Goal: Transaction & Acquisition: Obtain resource

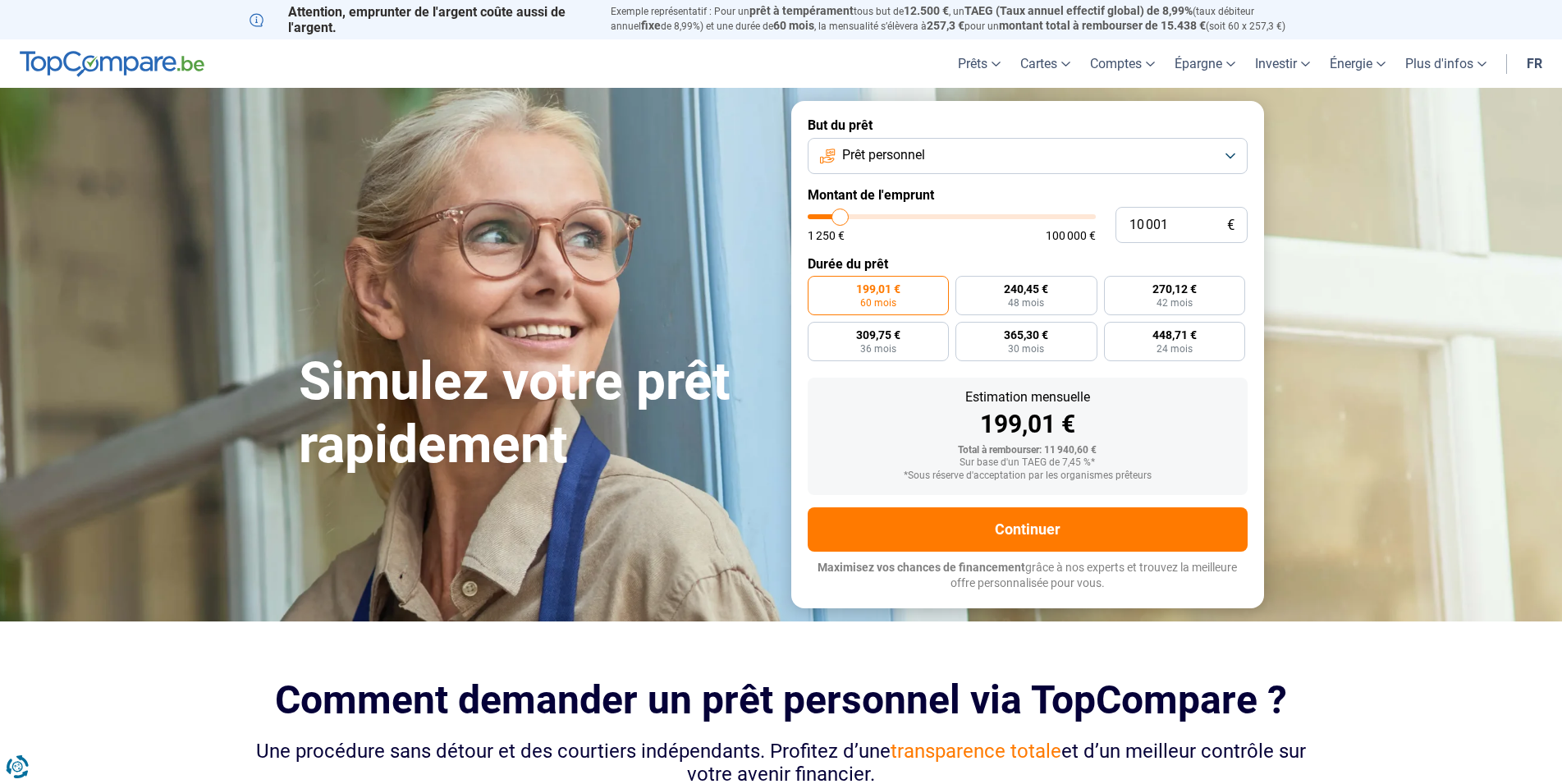
type input "9 000"
type input "9000"
type input "9 500"
type input "9500"
type input "10 250"
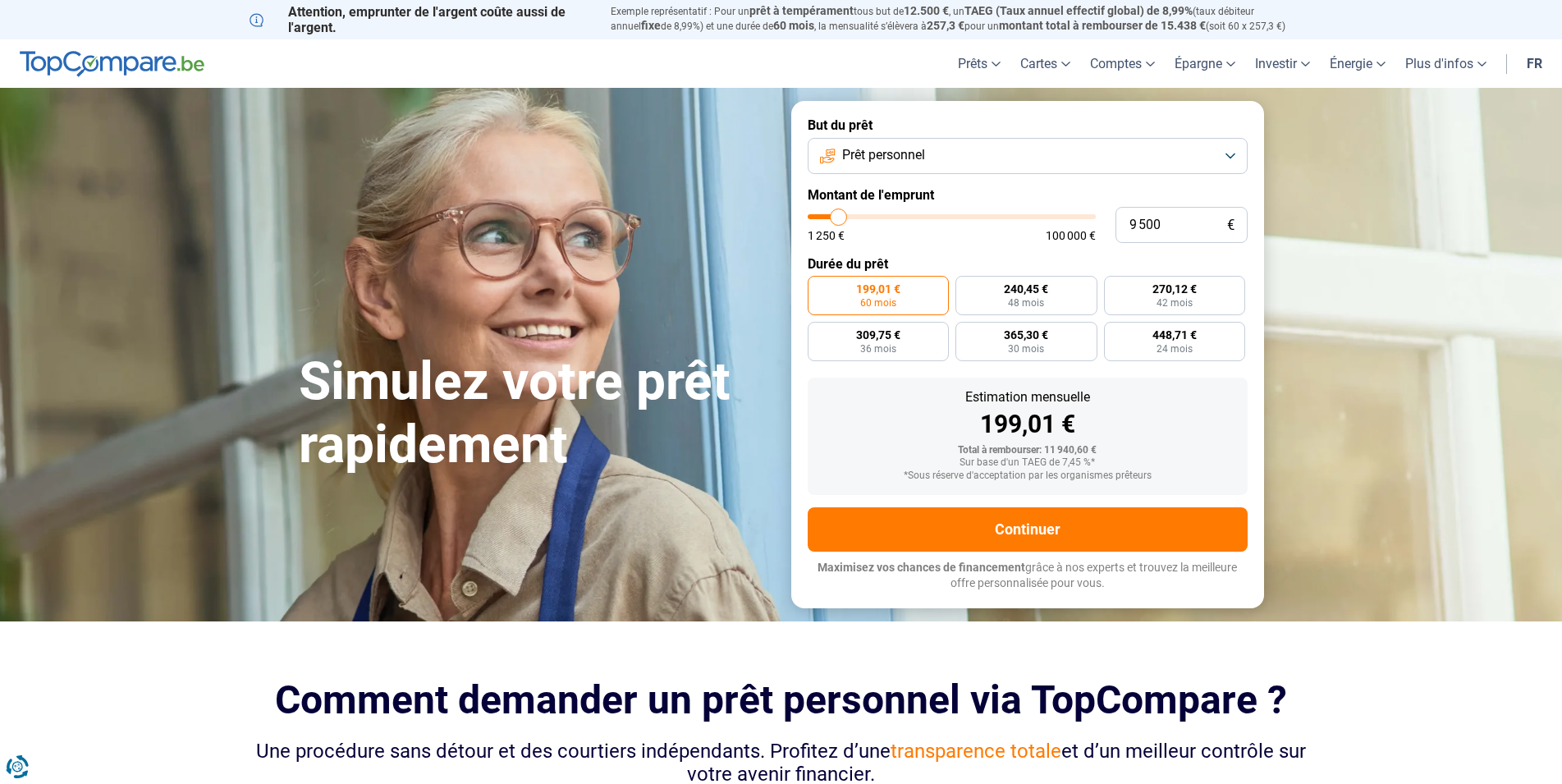
type input "10250"
type input "10 500"
type input "10500"
type input "11 000"
type input "11000"
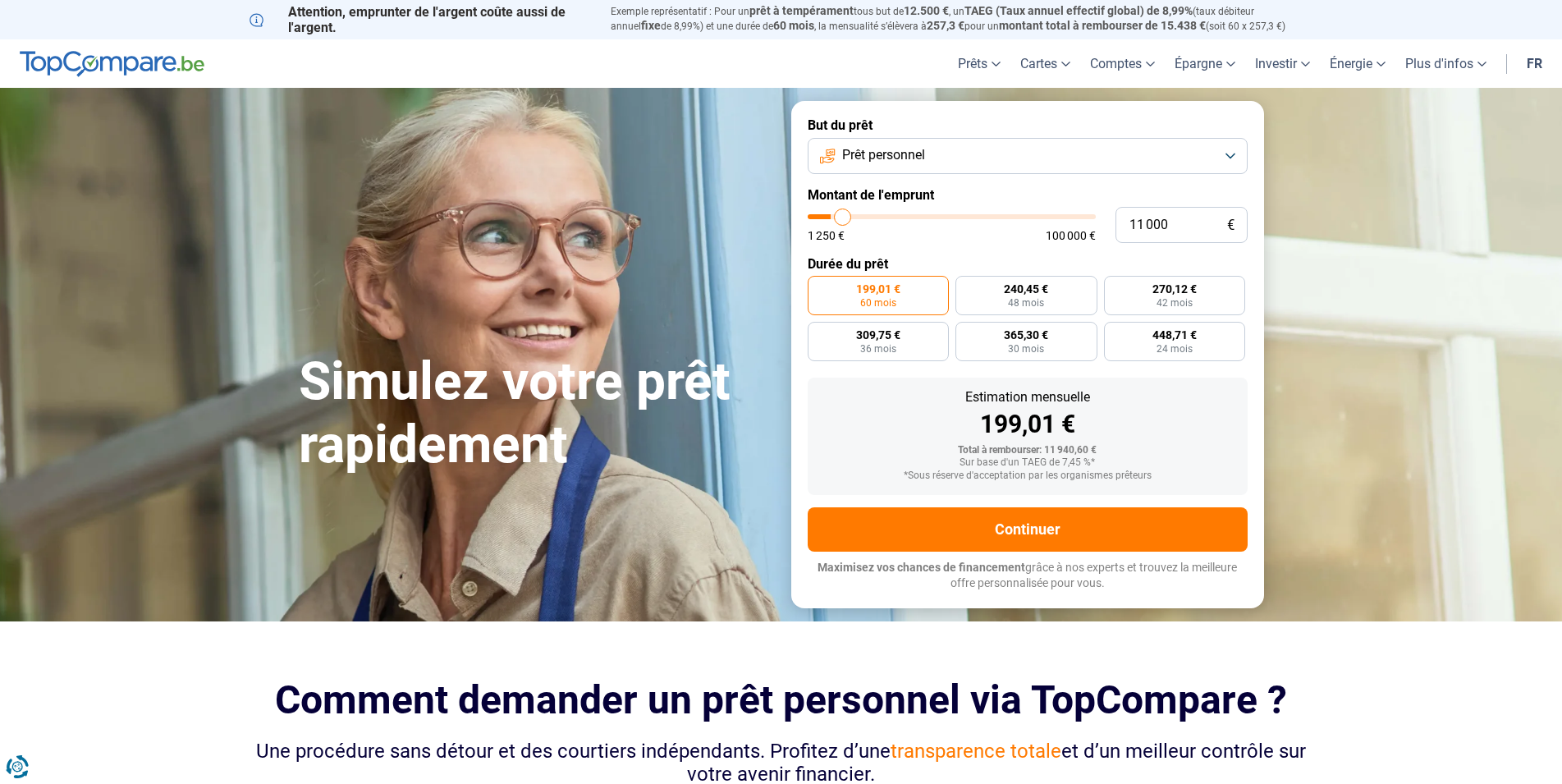
type input "11 500"
type input "11500"
type input "11 750"
type input "11750"
type input "12 250"
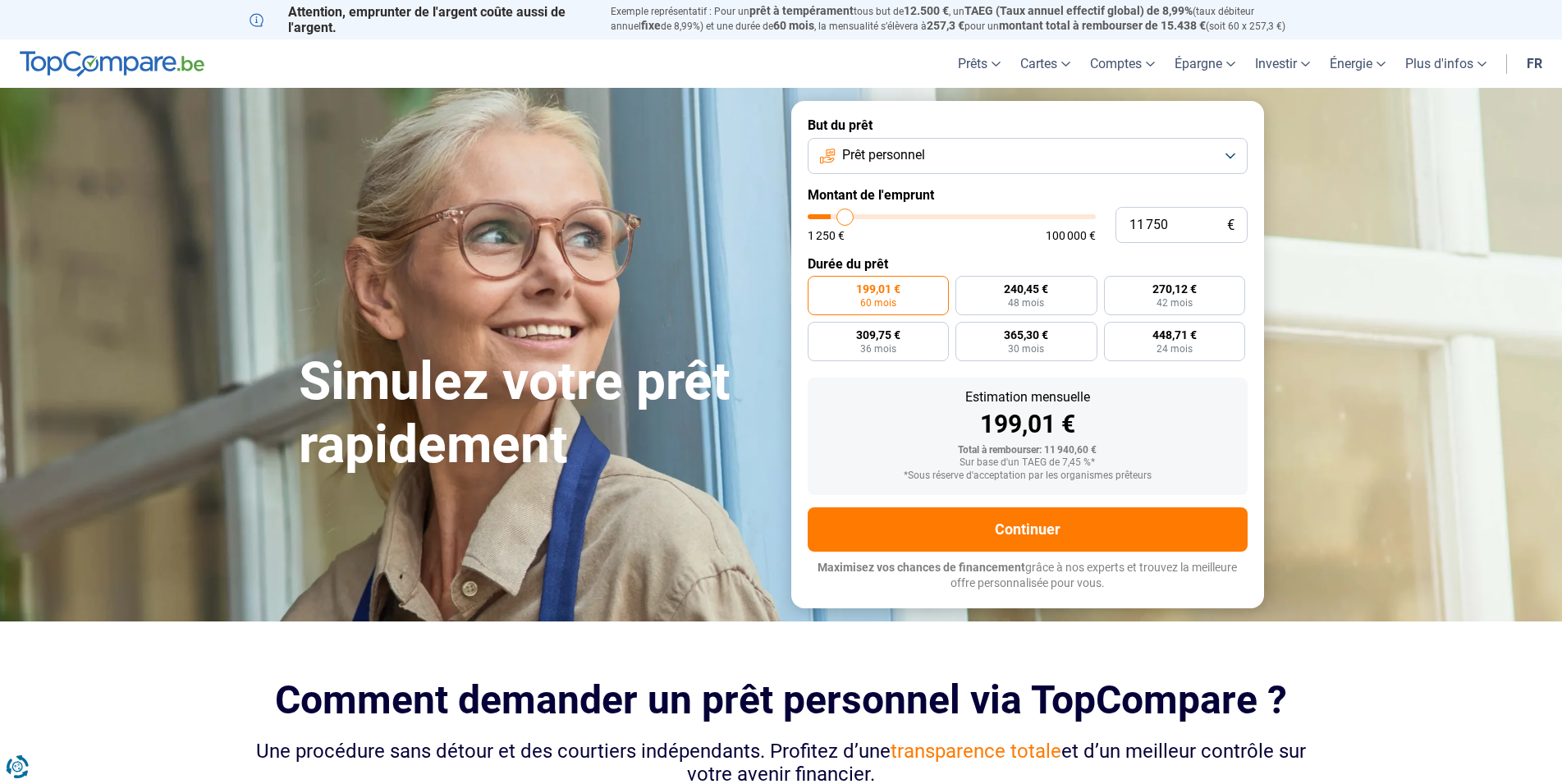
type input "12250"
type input "13 750"
type input "13750"
type input "14 500"
type input "14500"
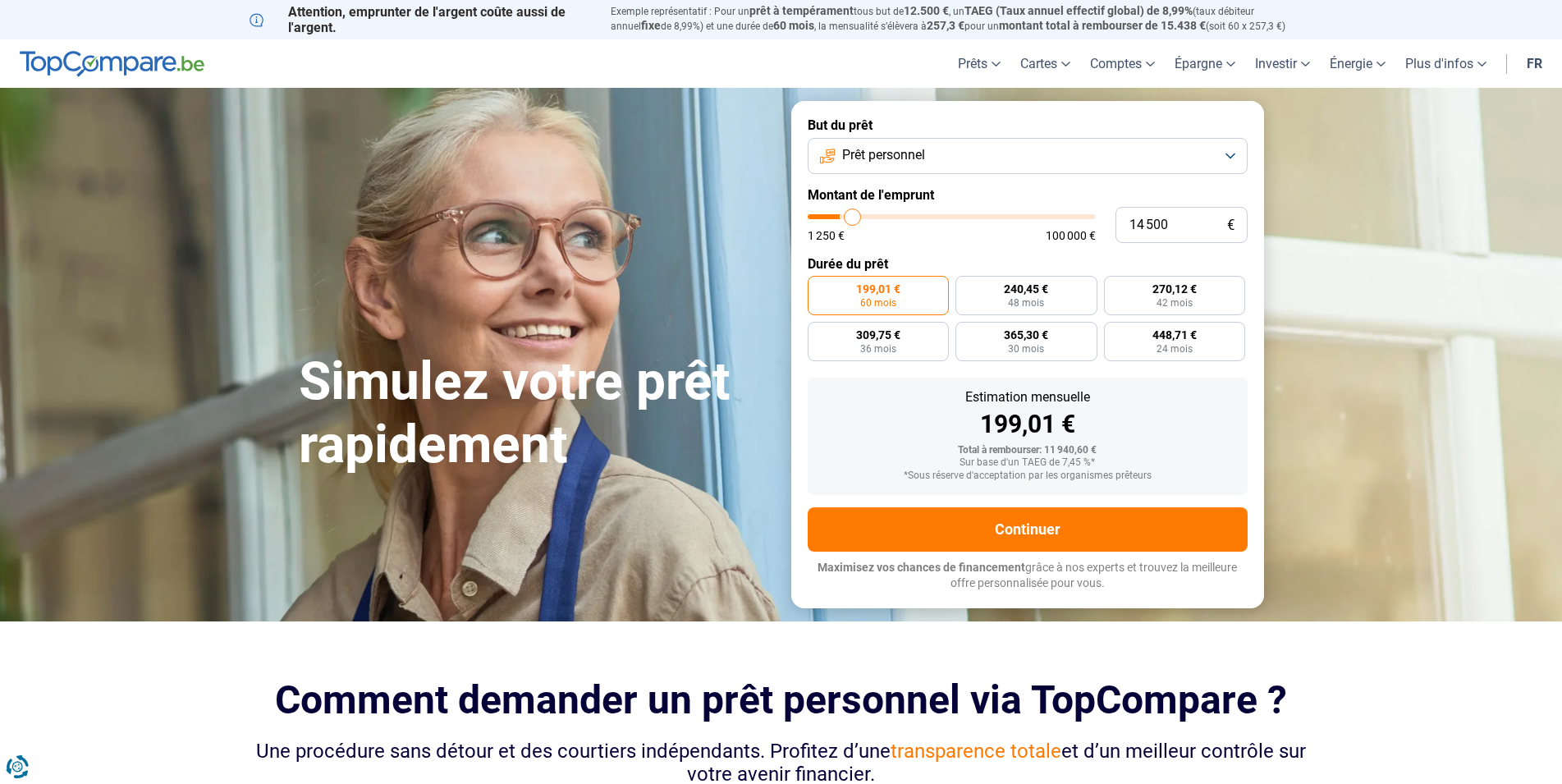
type input "15 000"
type input "15000"
type input "15 500"
type input "15500"
type input "16 000"
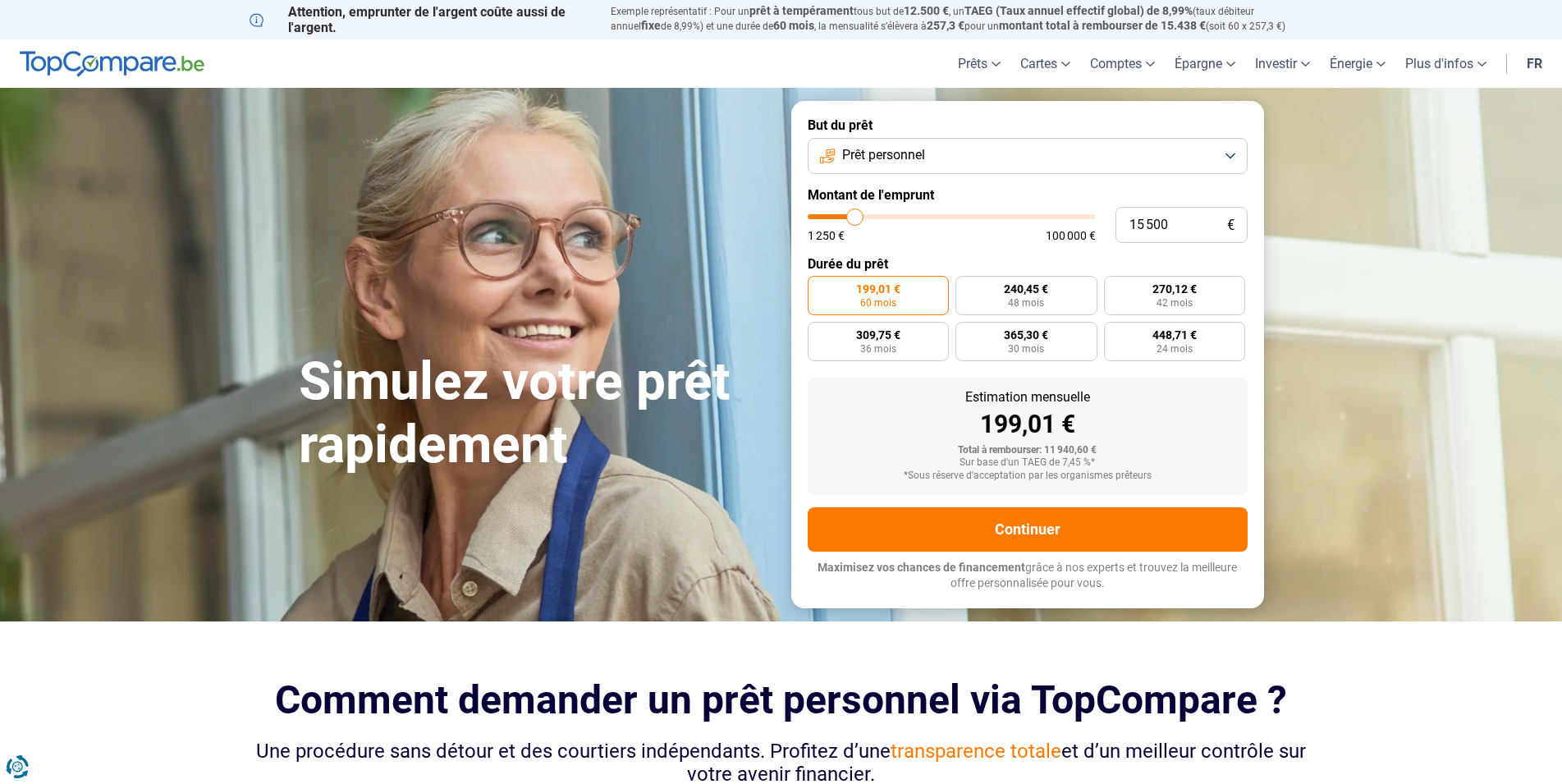
type input "16000"
type input "16 250"
type input "16250"
type input "16 750"
type input "16750"
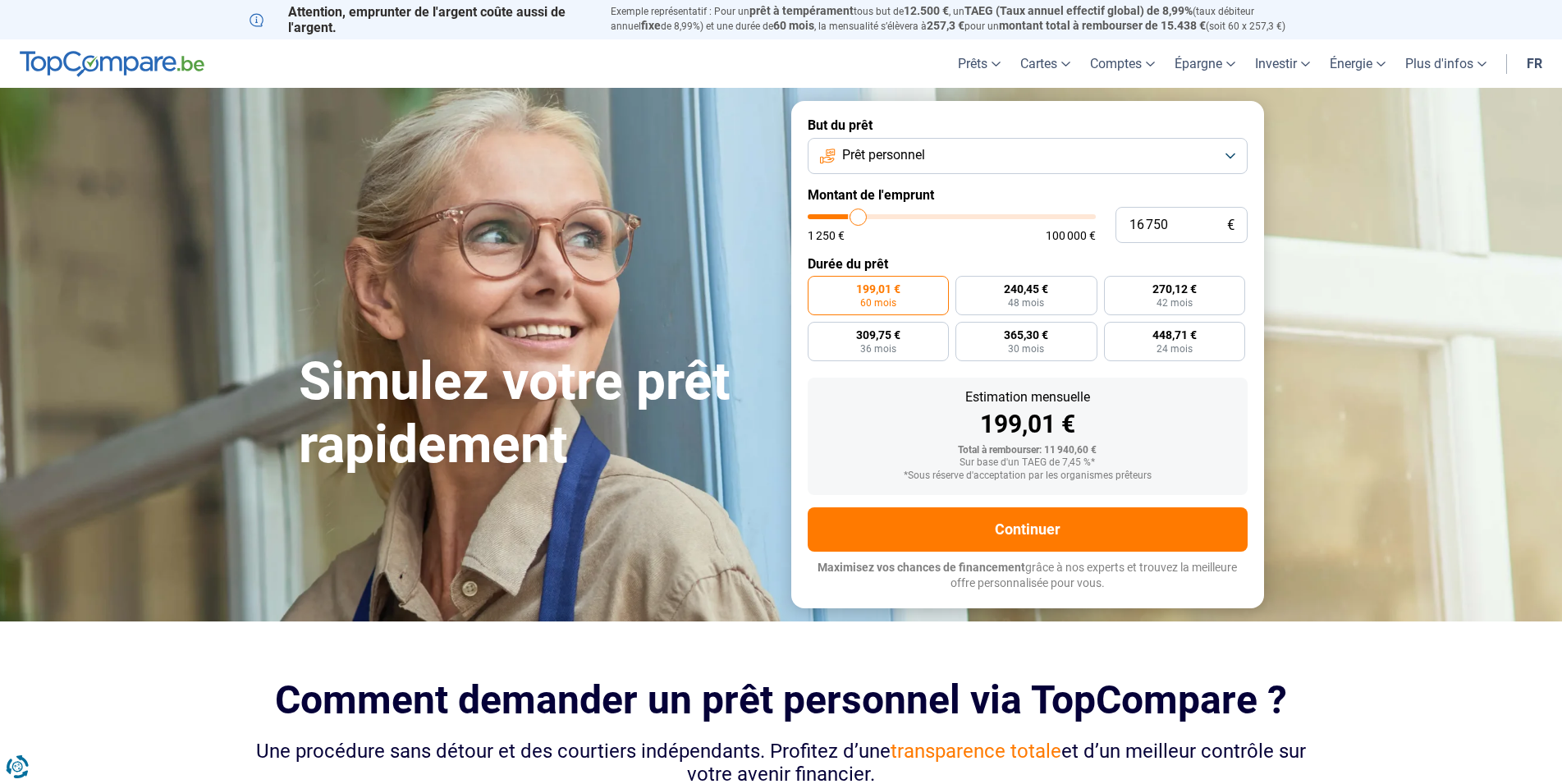
type input "17 750"
type input "17750"
type input "18 250"
type input "18250"
type input "18 500"
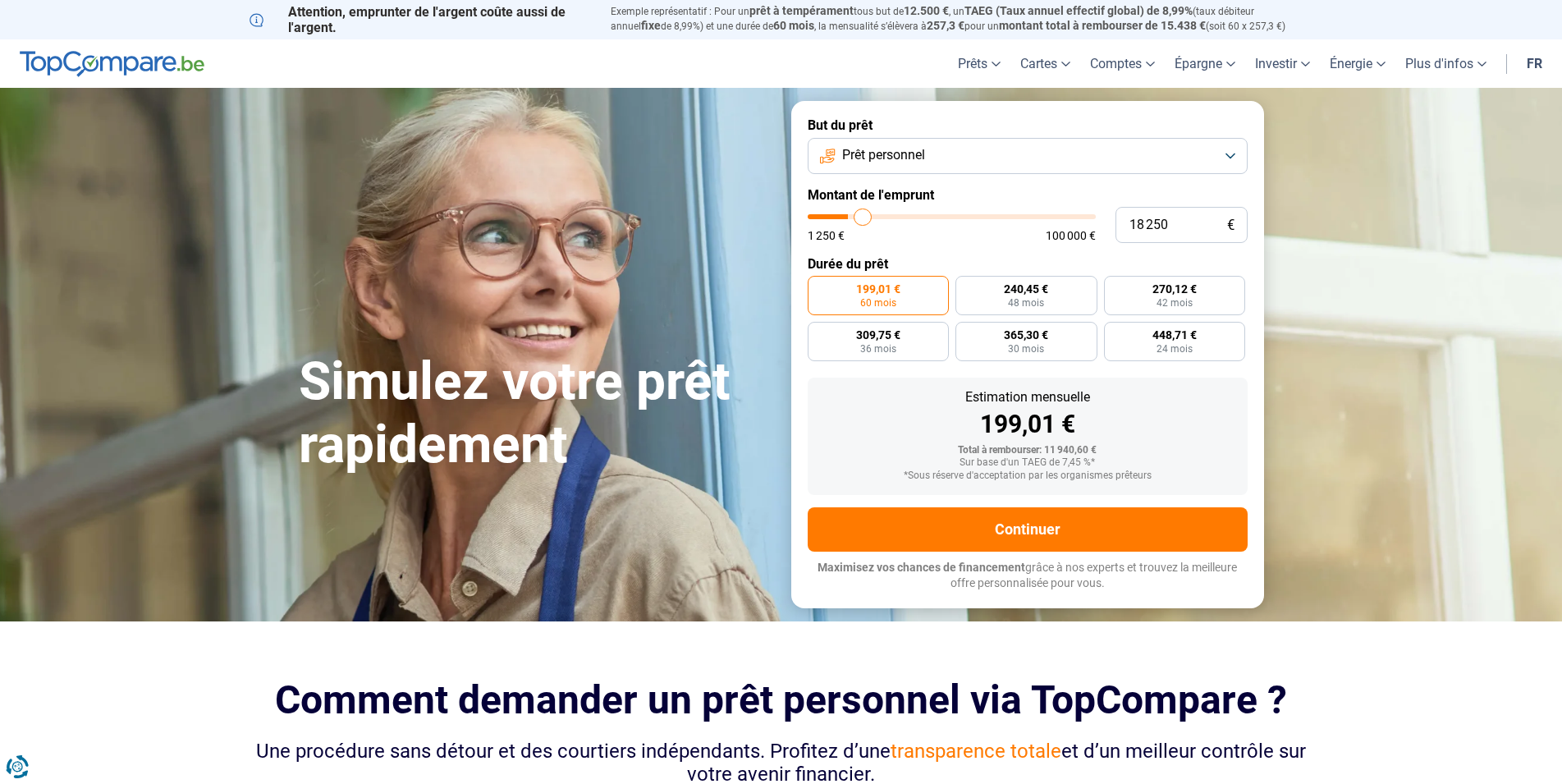
type input "18500"
type input "18 250"
type input "18250"
type input "17 500"
type input "17500"
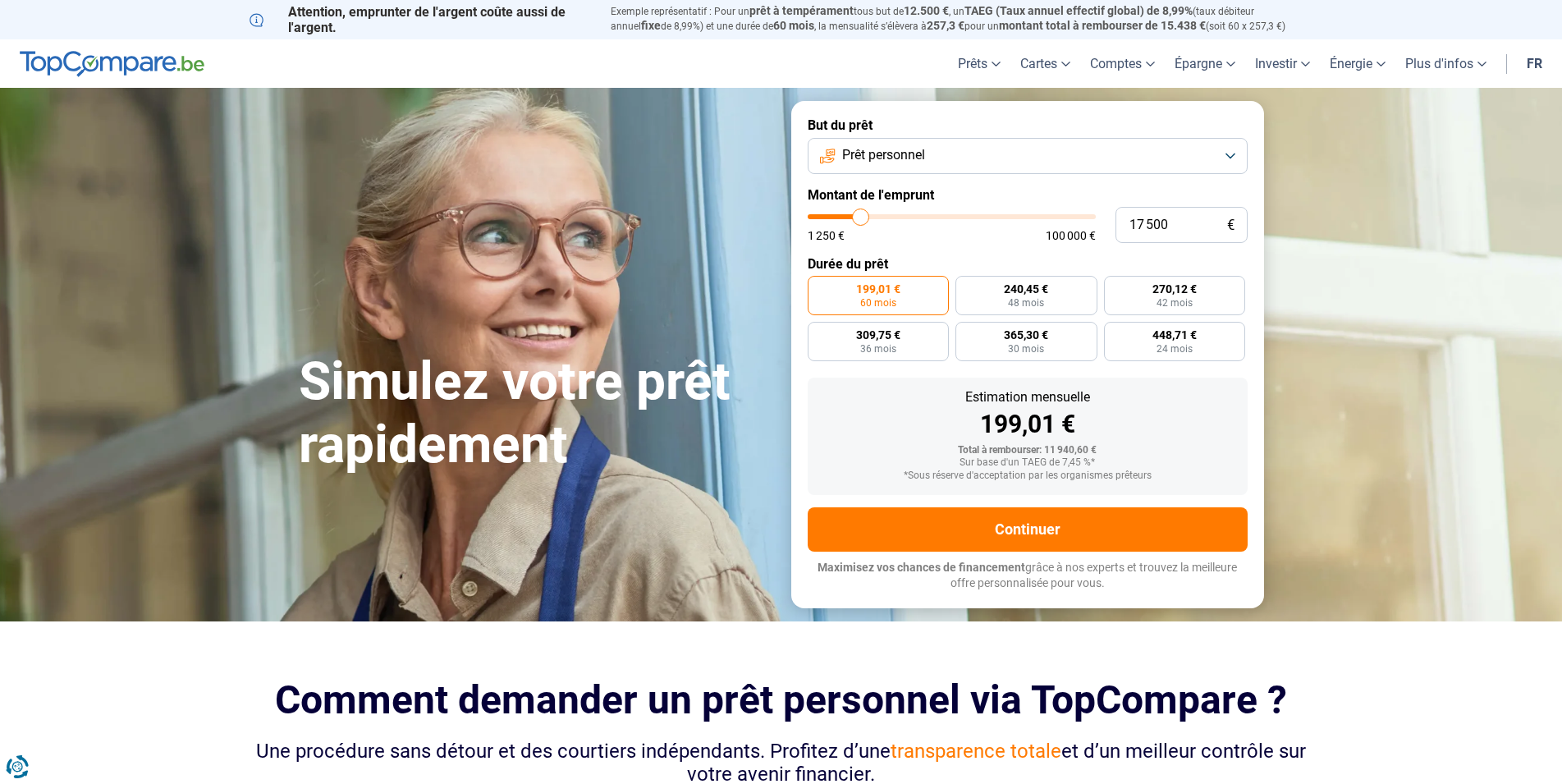
type input "16 750"
type input "16750"
type input "16 500"
drag, startPoint x: 838, startPoint y: 212, endPoint x: 858, endPoint y: 213, distance: 20.0
type input "16500"
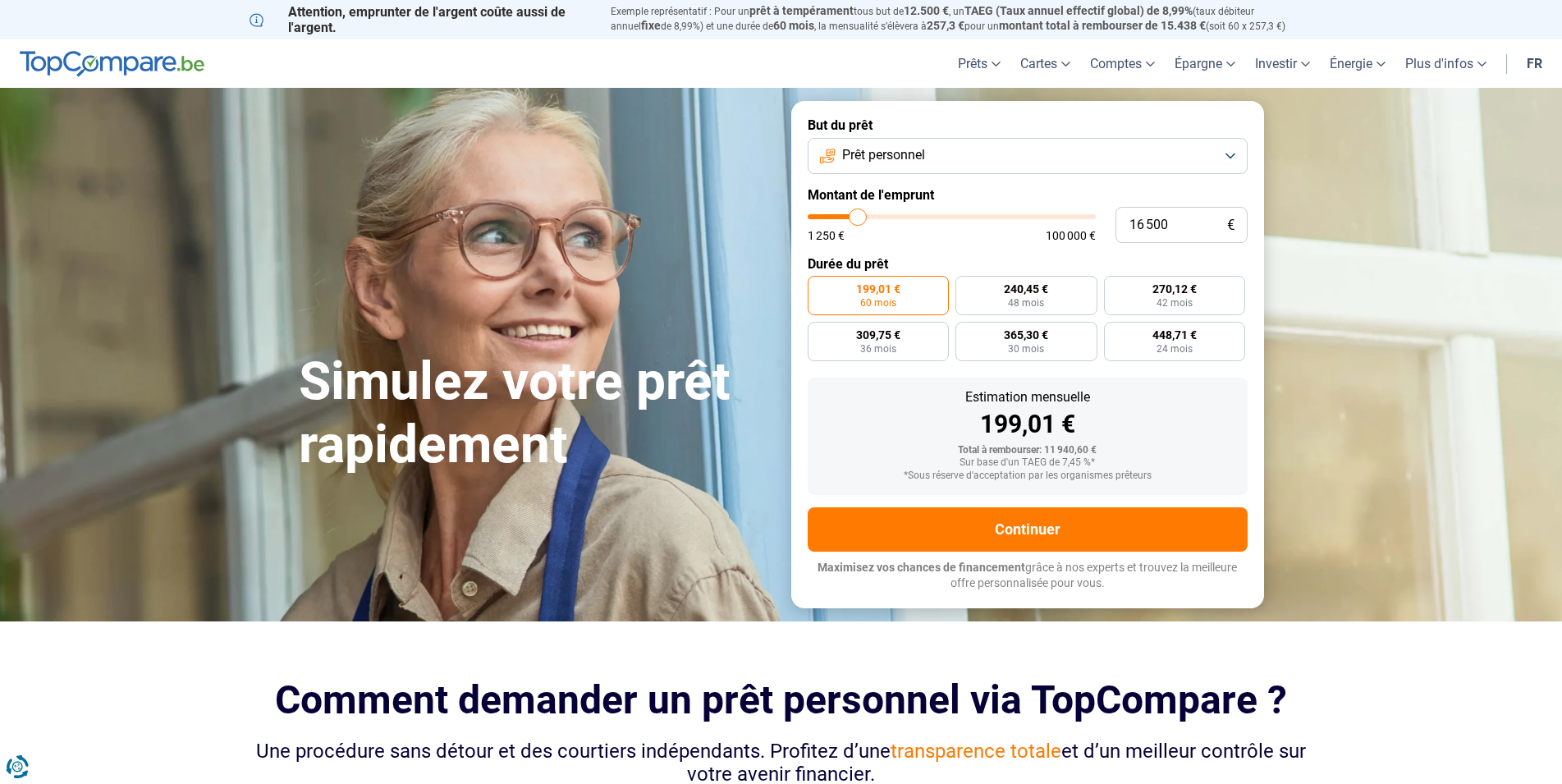
click at [858, 214] on input "range" at bounding box center [952, 216] width 288 height 5
click at [1190, 295] on span "396,70 €" at bounding box center [1191, 289] width 44 height 12
click at [1150, 286] on input "396,70 € 48 mois" at bounding box center [1145, 280] width 11 height 11
radio input "true"
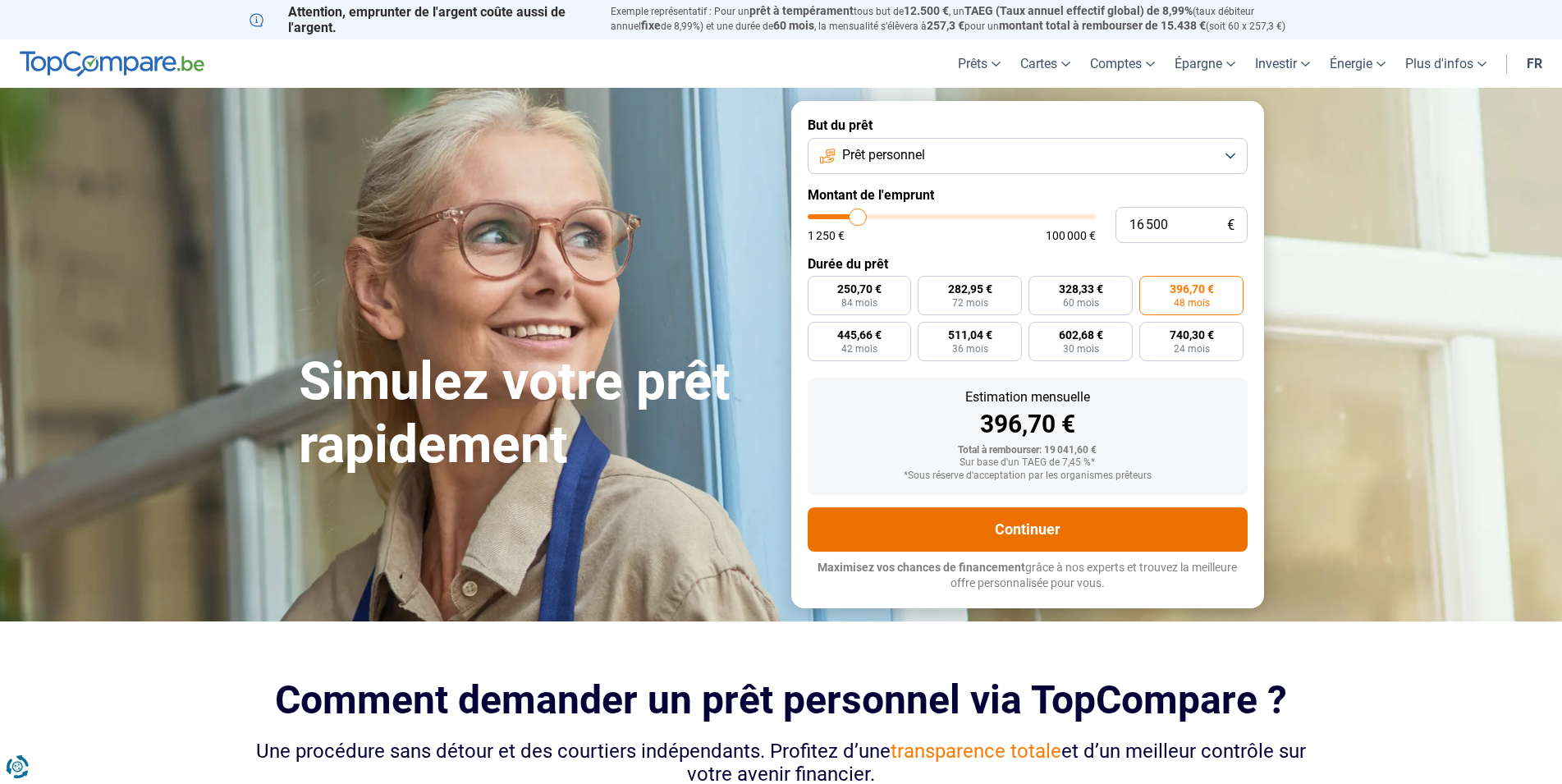
click at [1041, 523] on button "Continuer" at bounding box center [1027, 528] width 440 height 44
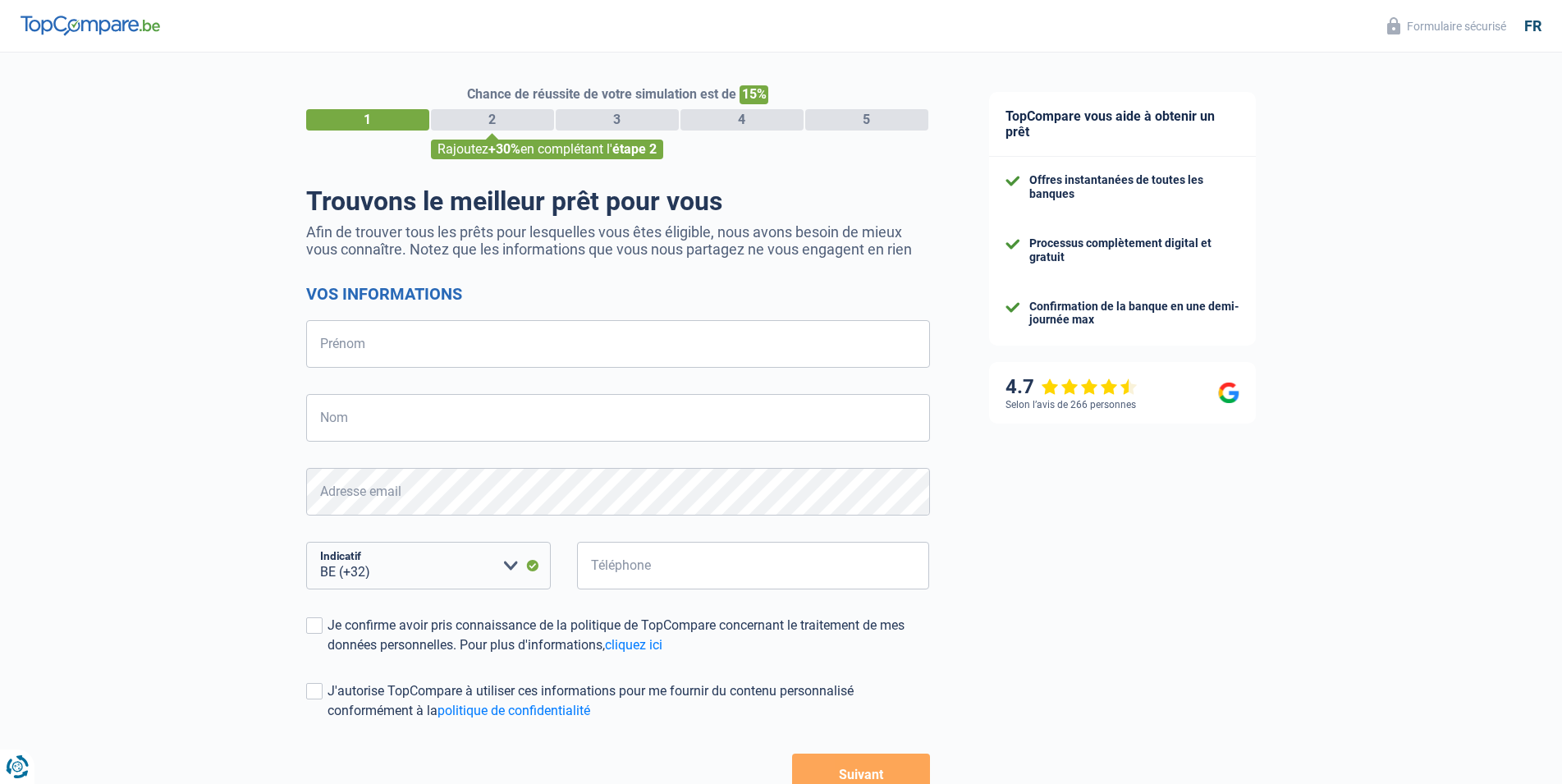
select select "32"
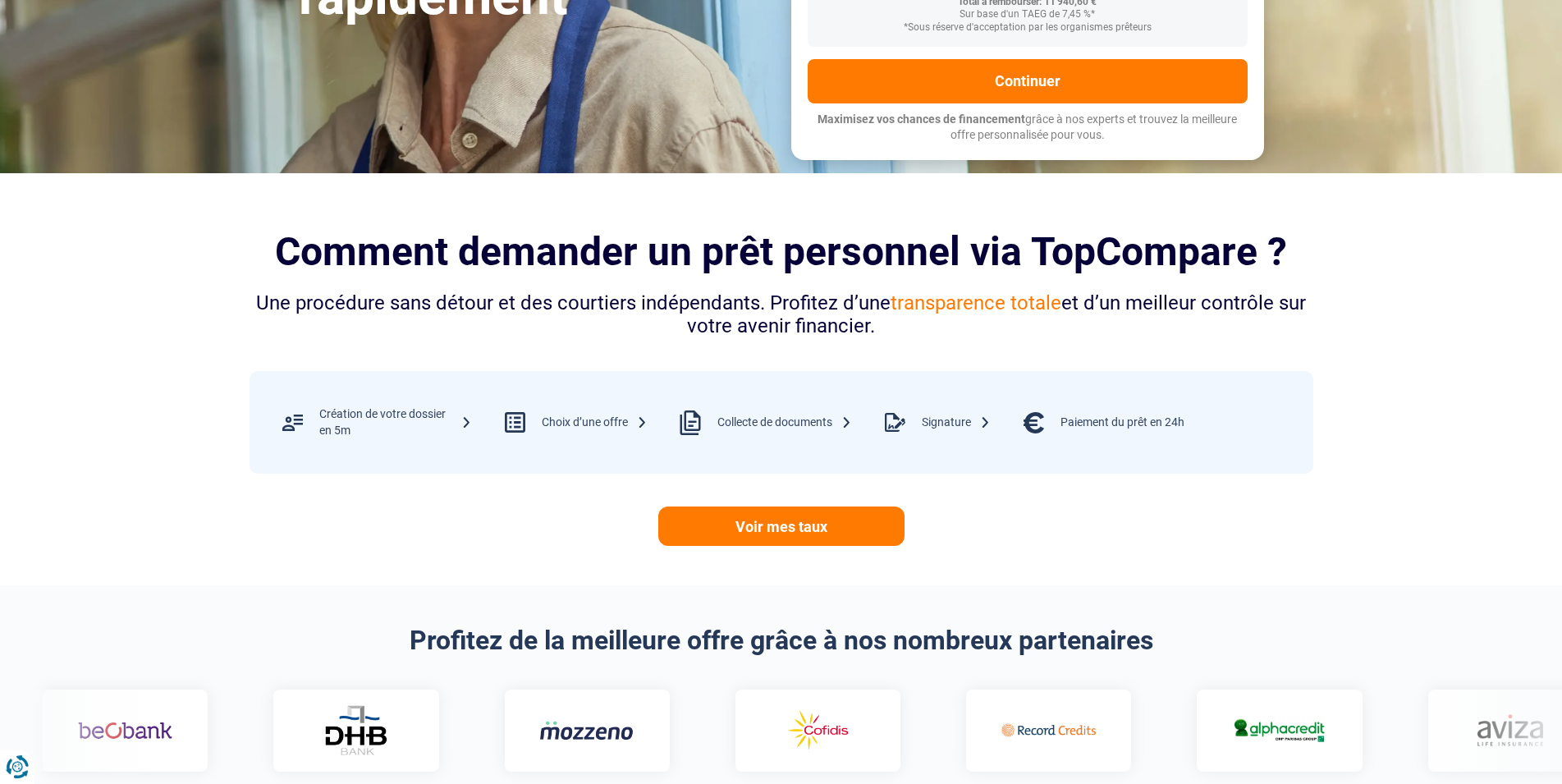
scroll to position [502, 0]
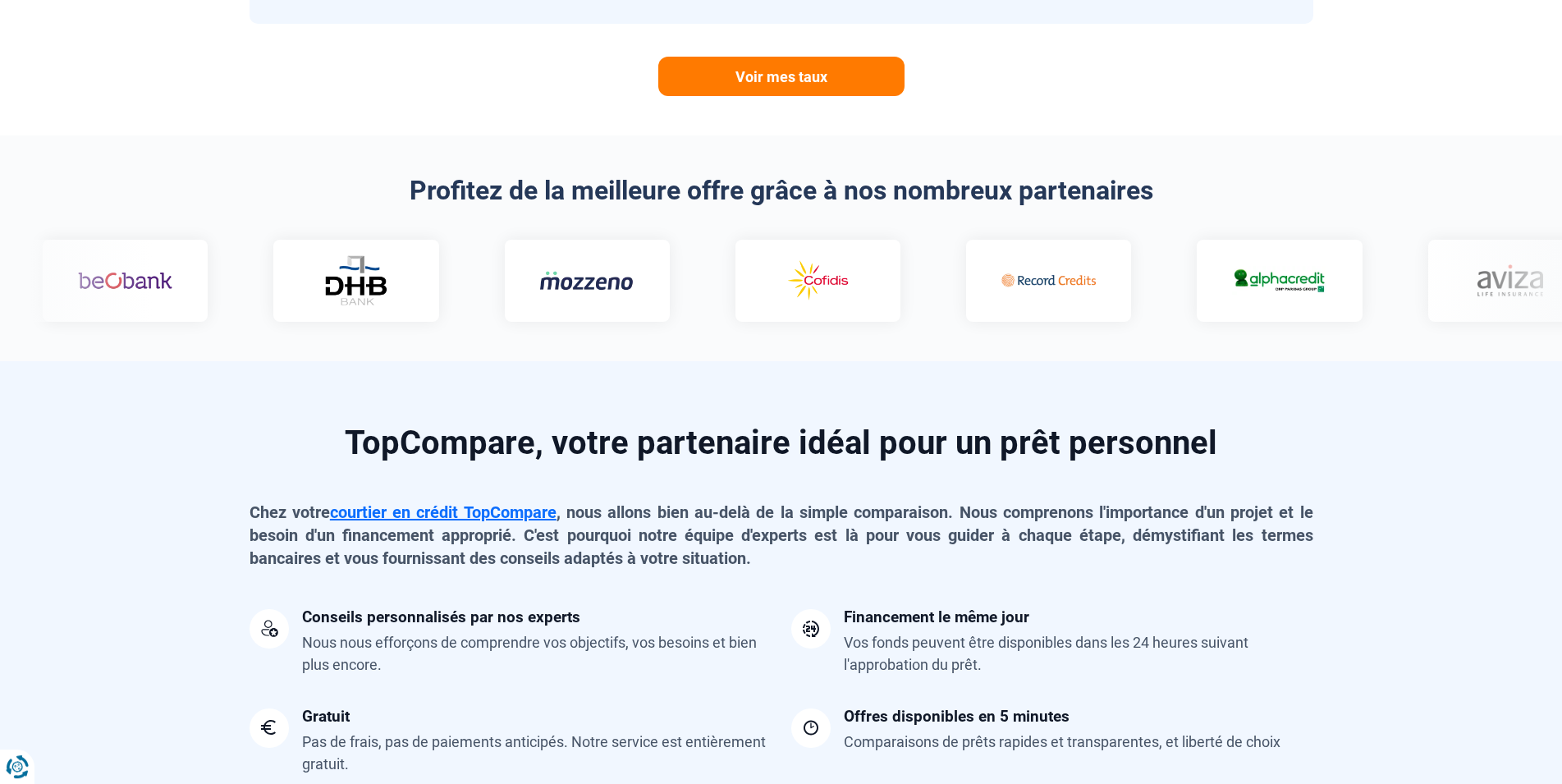
scroll to position [1005, 0]
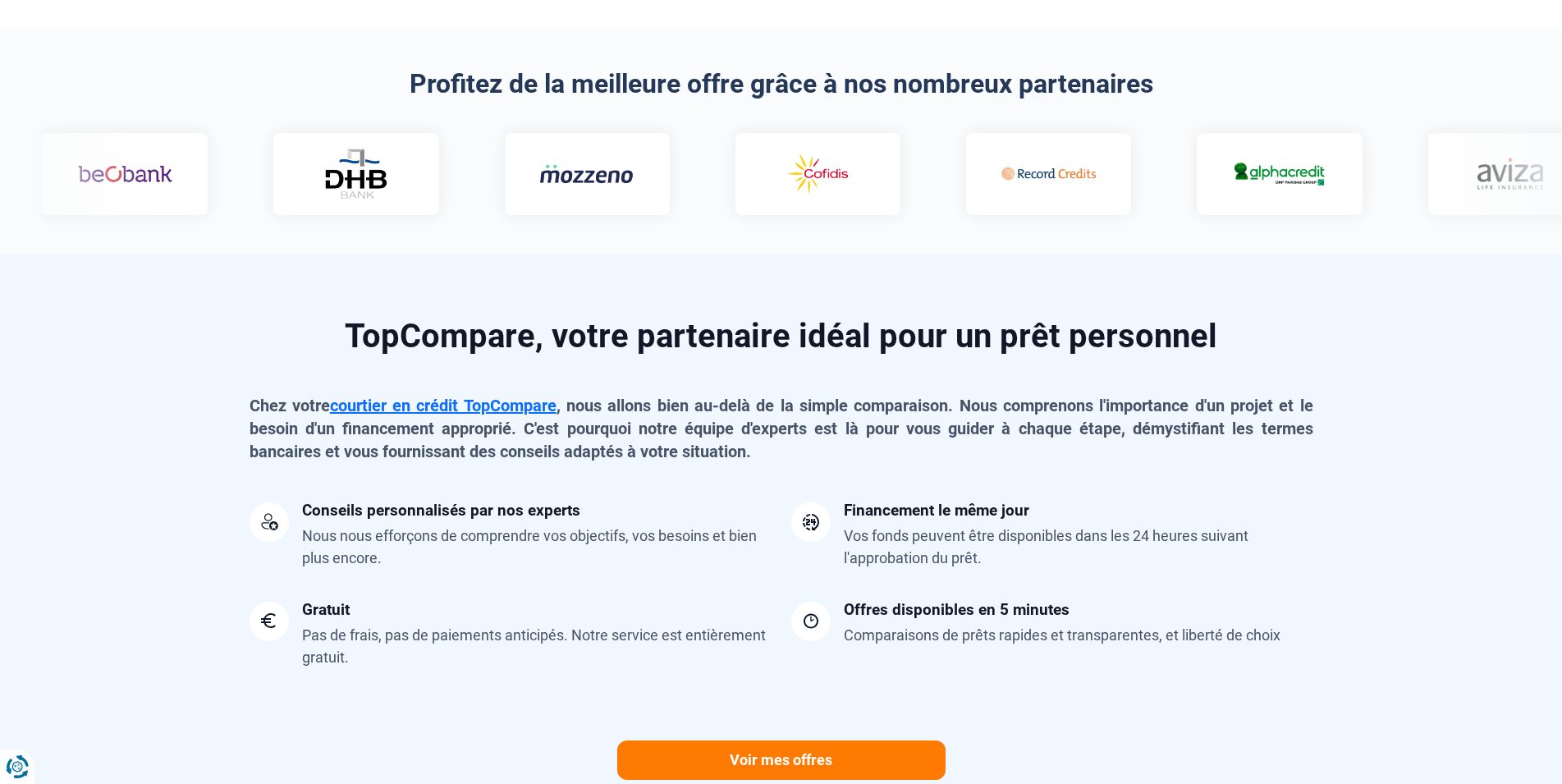
click at [505, 178] on div at bounding box center [587, 174] width 165 height 82
click at [122, 173] on div at bounding box center [781, 174] width 1543 height 82
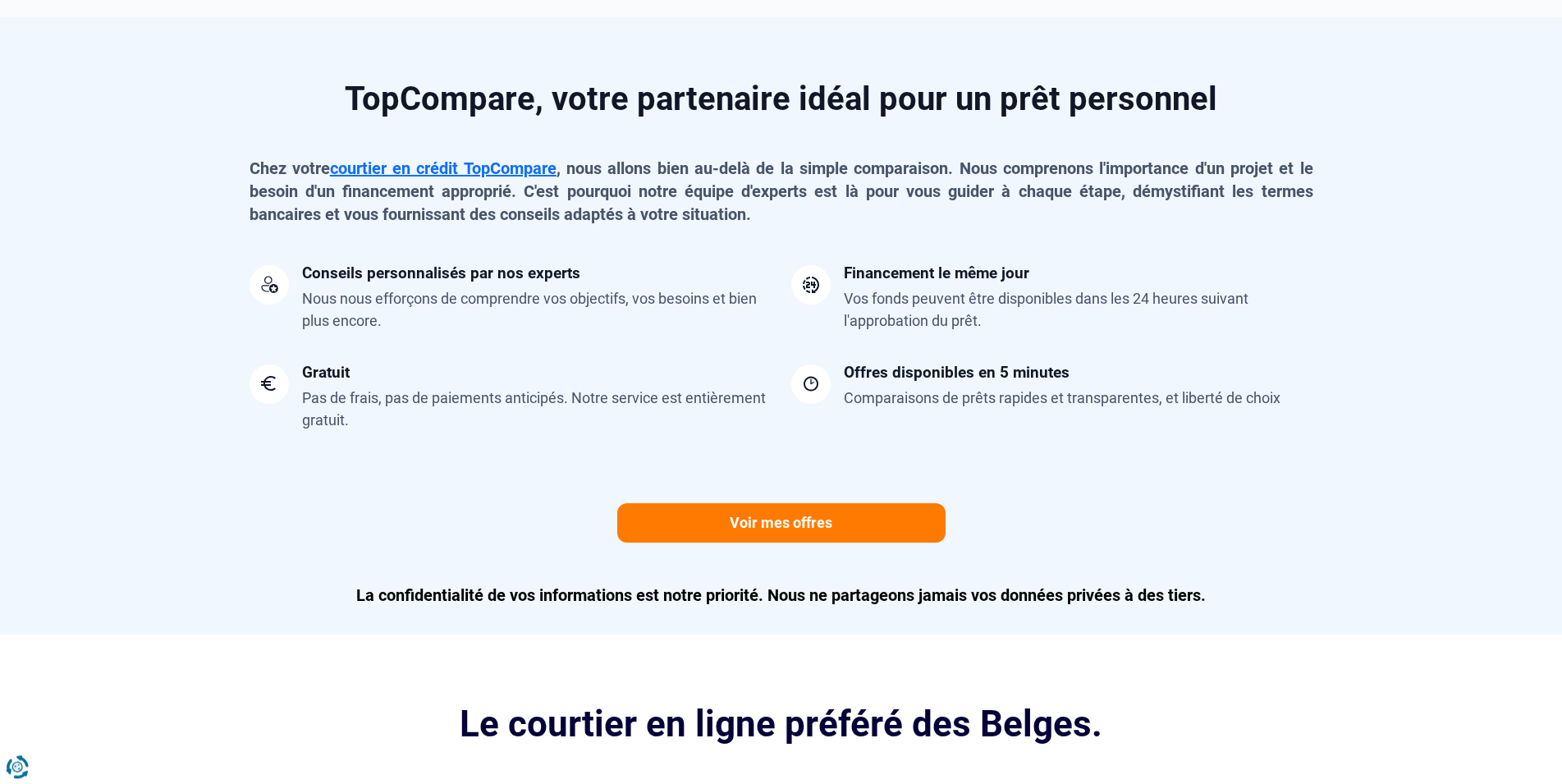
scroll to position [1506, 0]
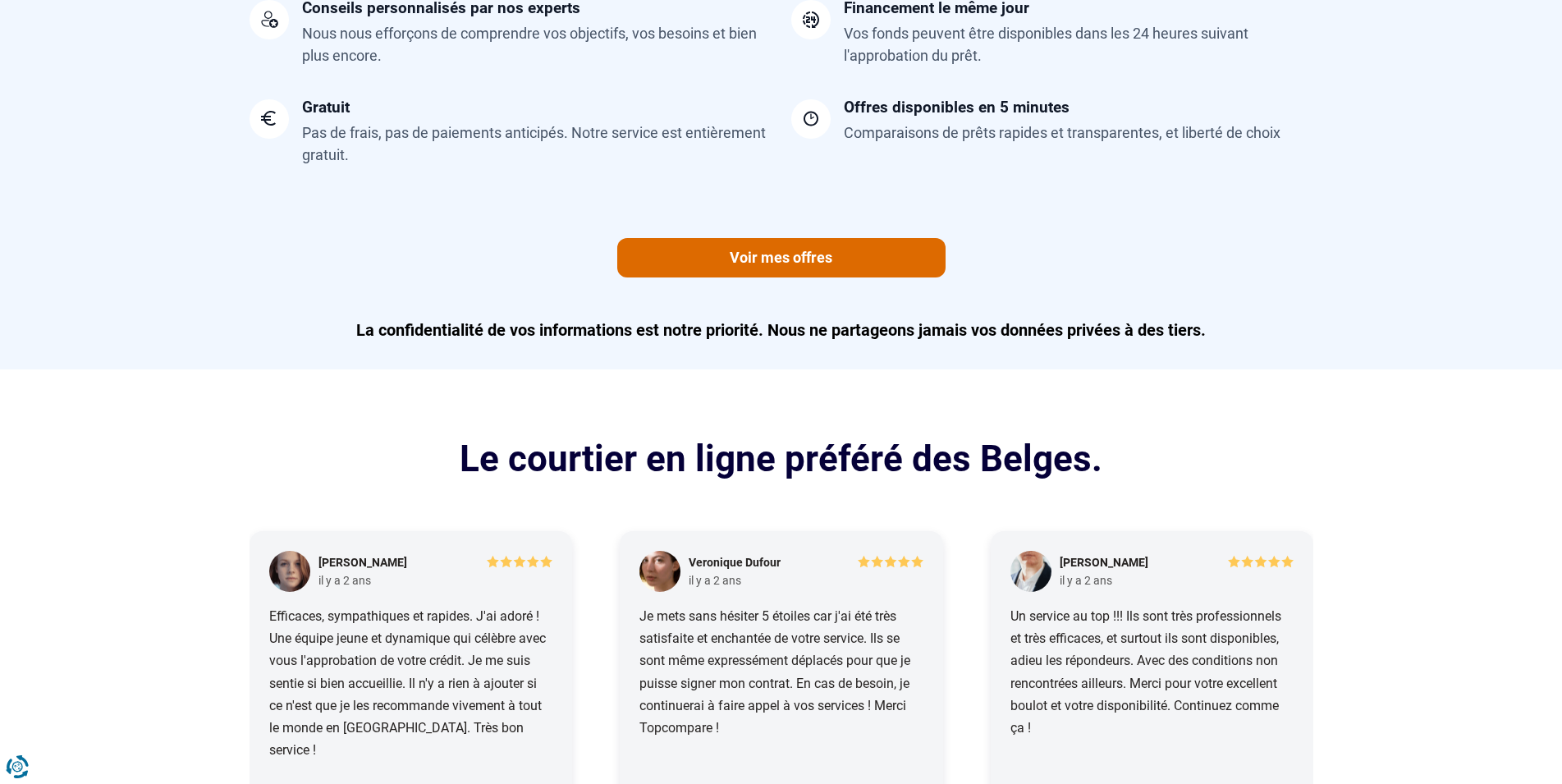
click at [829, 261] on link "Voir mes offres" at bounding box center [781, 257] width 328 height 39
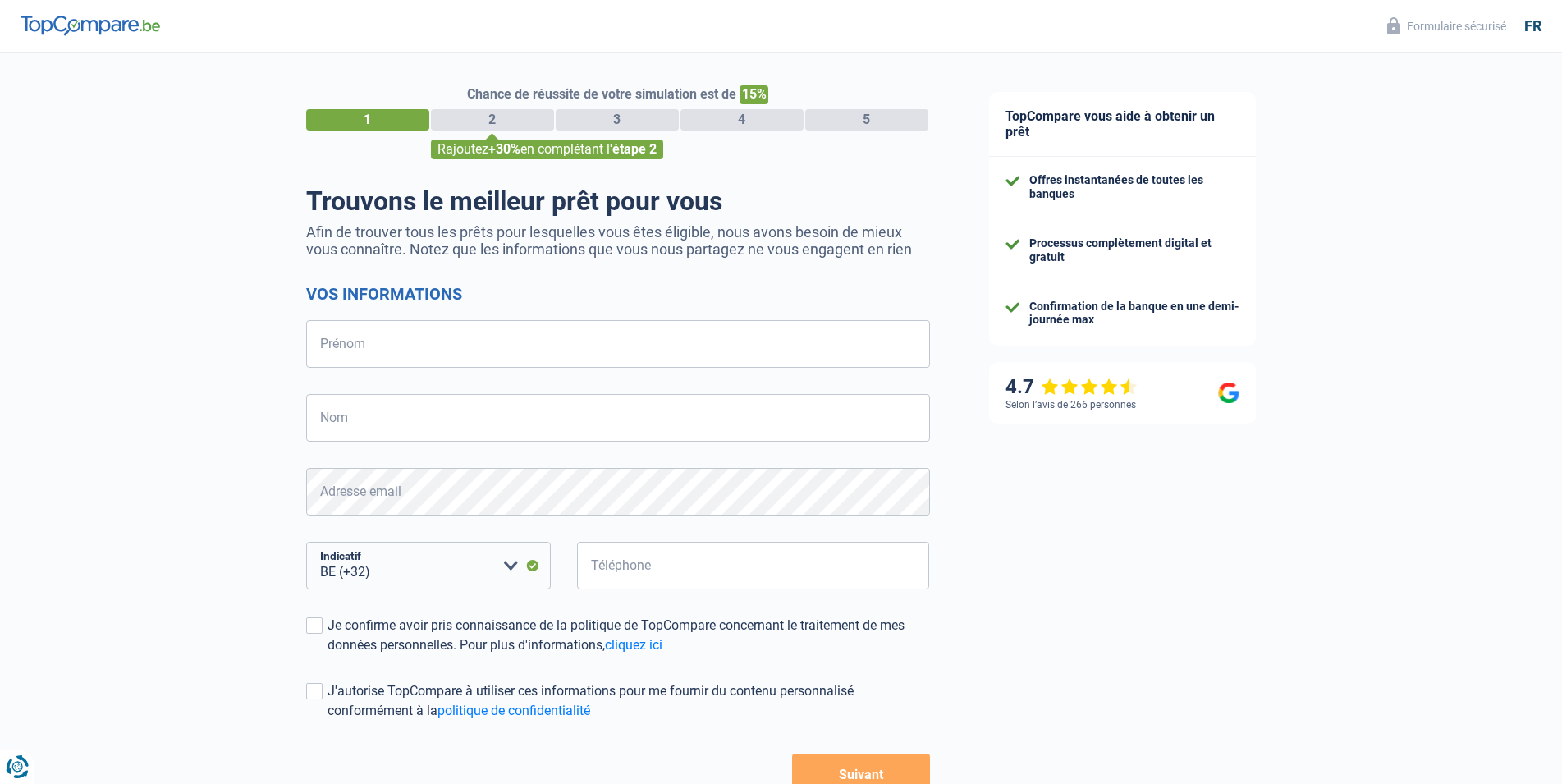
select select "32"
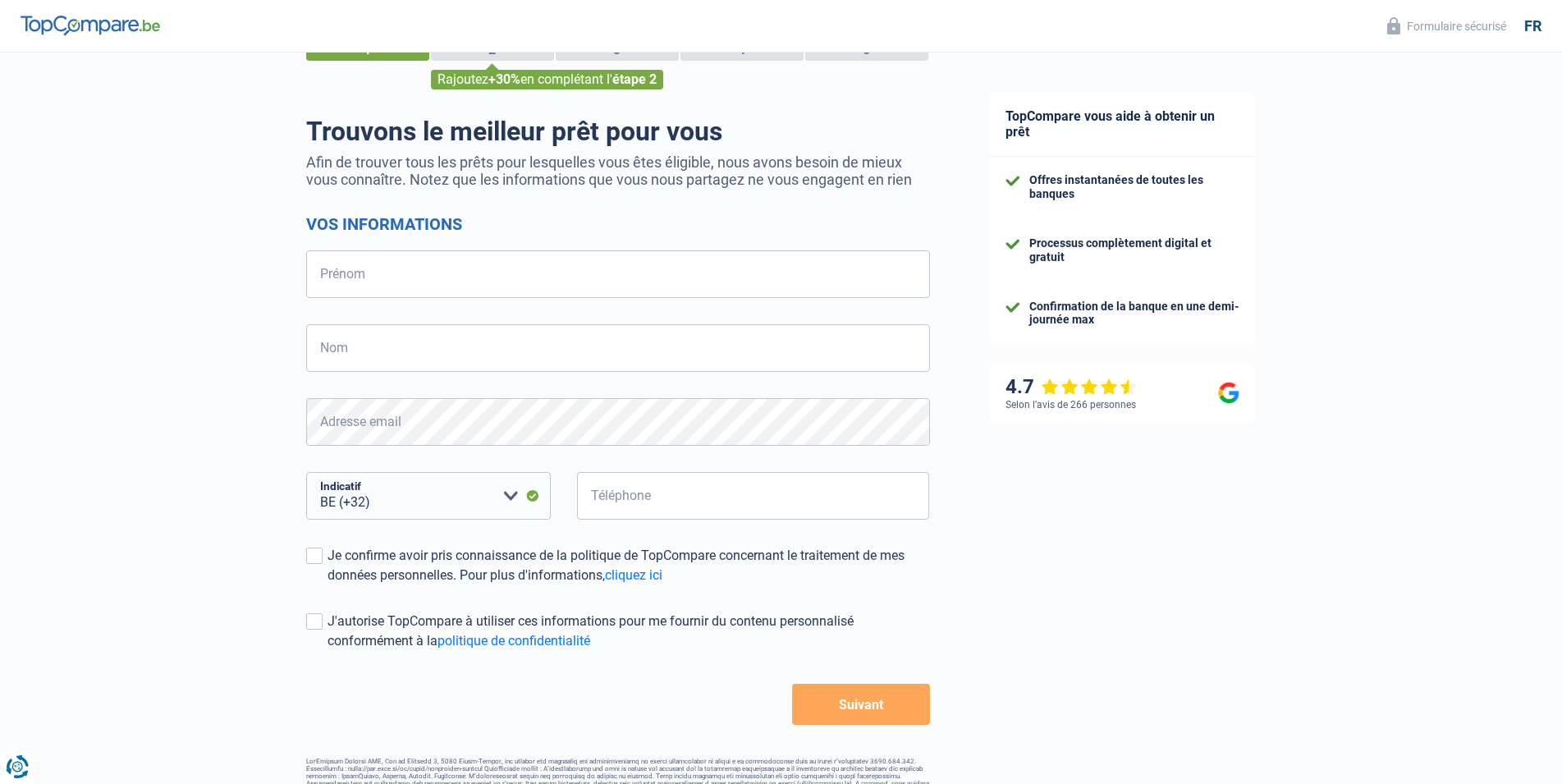
scroll to position [107, 0]
